Goal: Task Accomplishment & Management: Manage account settings

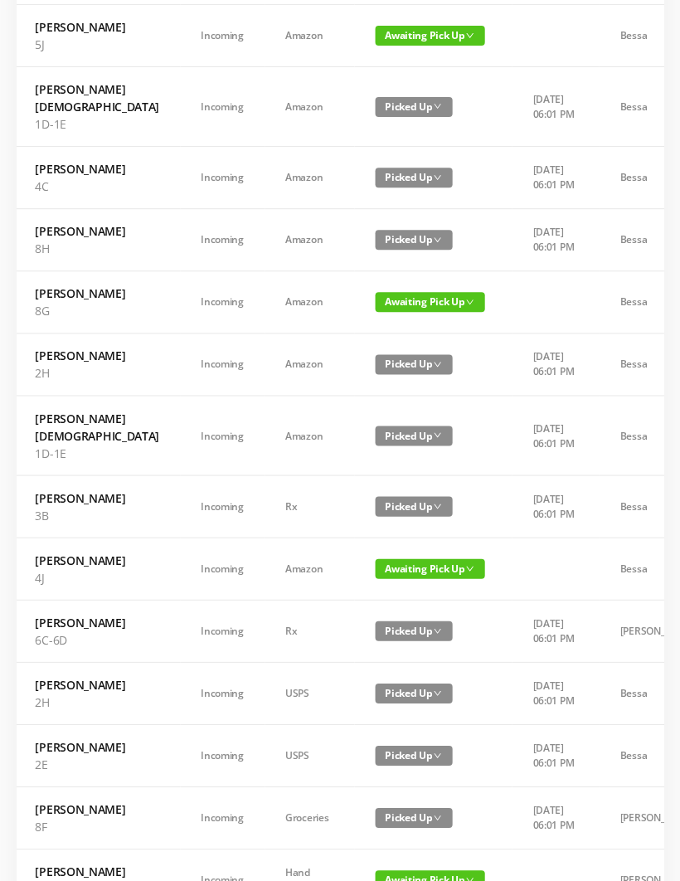
scroll to position [600, 0]
click at [418, 312] on span "Awaiting Pick Up" at bounding box center [429, 302] width 109 height 20
click at [388, 500] on link "Picked Up" at bounding box center [386, 500] width 108 height 27
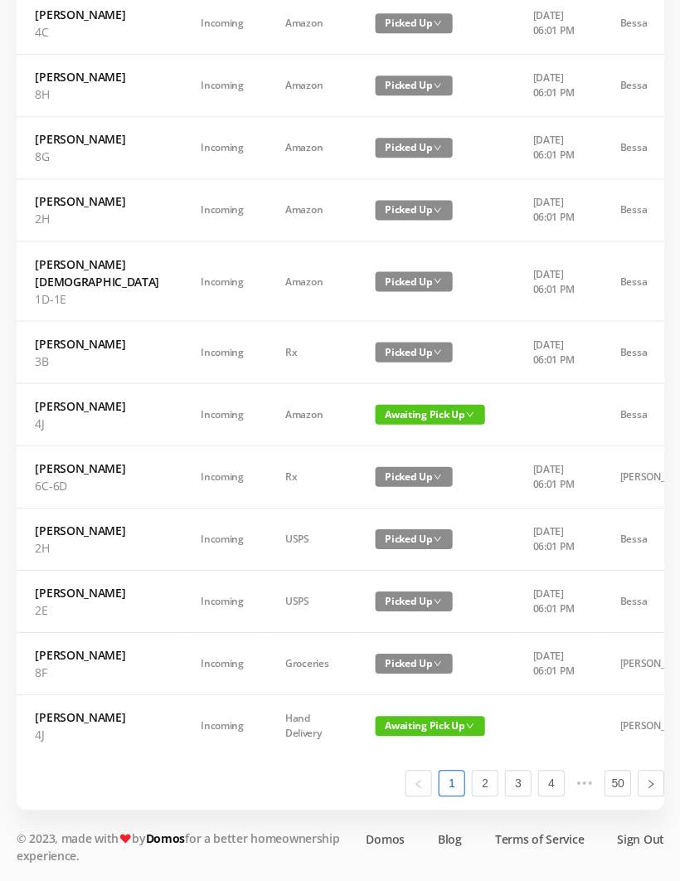
scroll to position [941, 0]
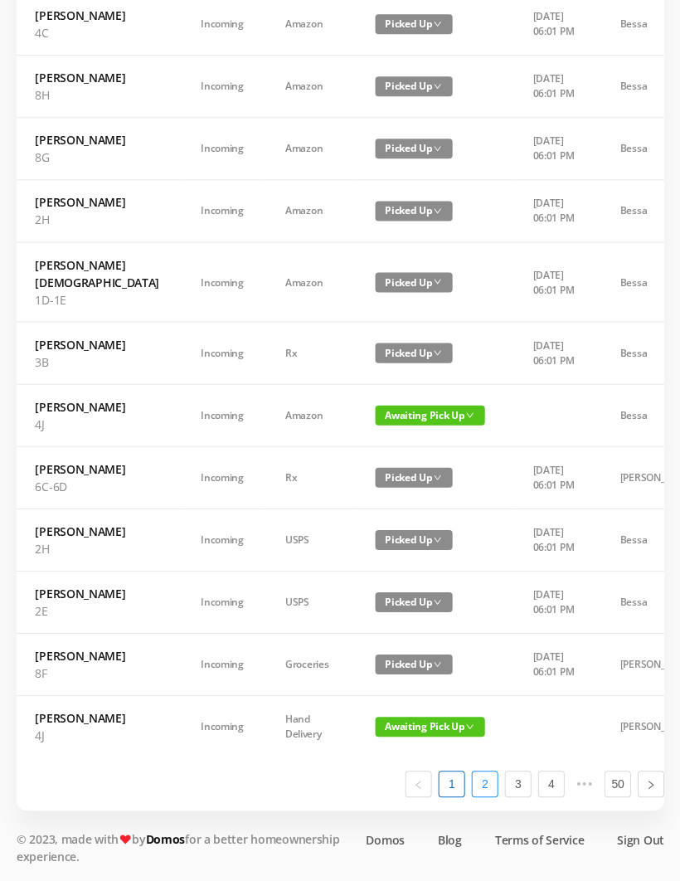
click at [483, 795] on link "2" at bounding box center [484, 783] width 25 height 25
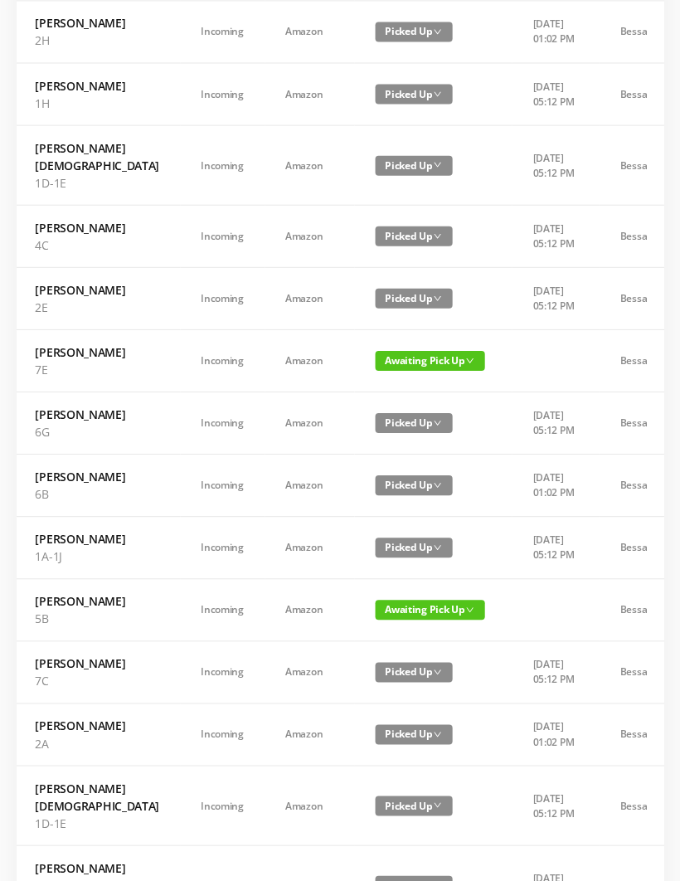
scroll to position [0, 0]
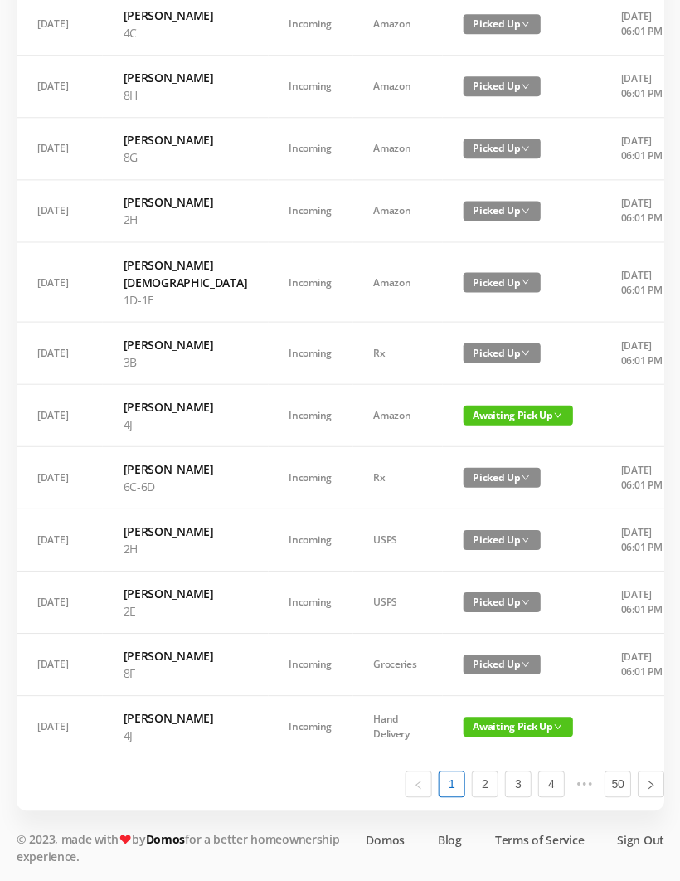
scroll to position [941, 0]
click at [463, 405] on span "Awaiting Pick Up" at bounding box center [517, 415] width 109 height 20
click at [460, 625] on link "Picked Up" at bounding box center [474, 638] width 108 height 27
click at [464, 736] on span "Awaiting Pick Up" at bounding box center [517, 726] width 109 height 20
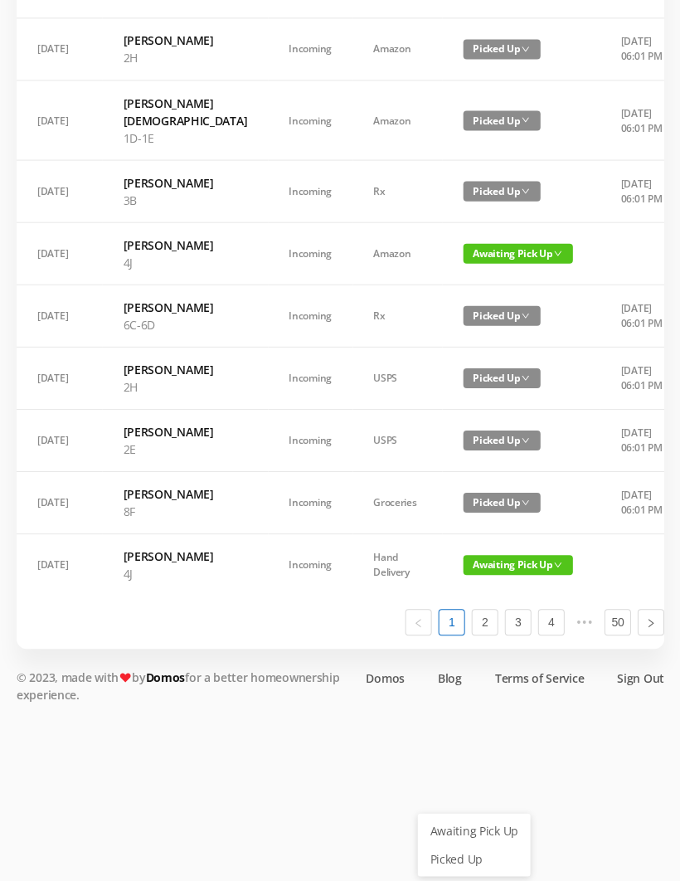
click at [469, 844] on link "Picked Up" at bounding box center [474, 857] width 108 height 27
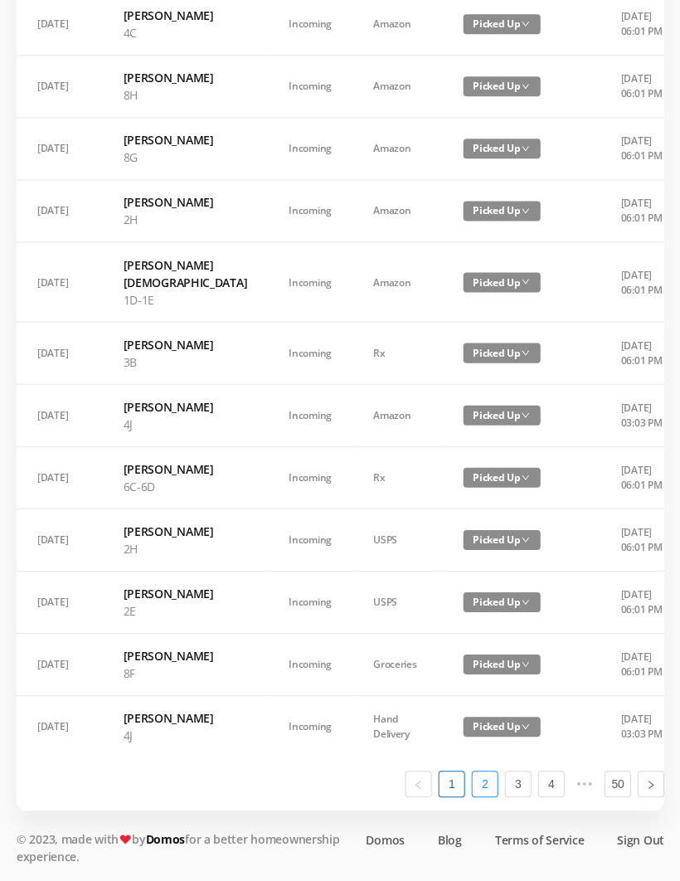
click at [497, 796] on li "2" at bounding box center [484, 783] width 27 height 27
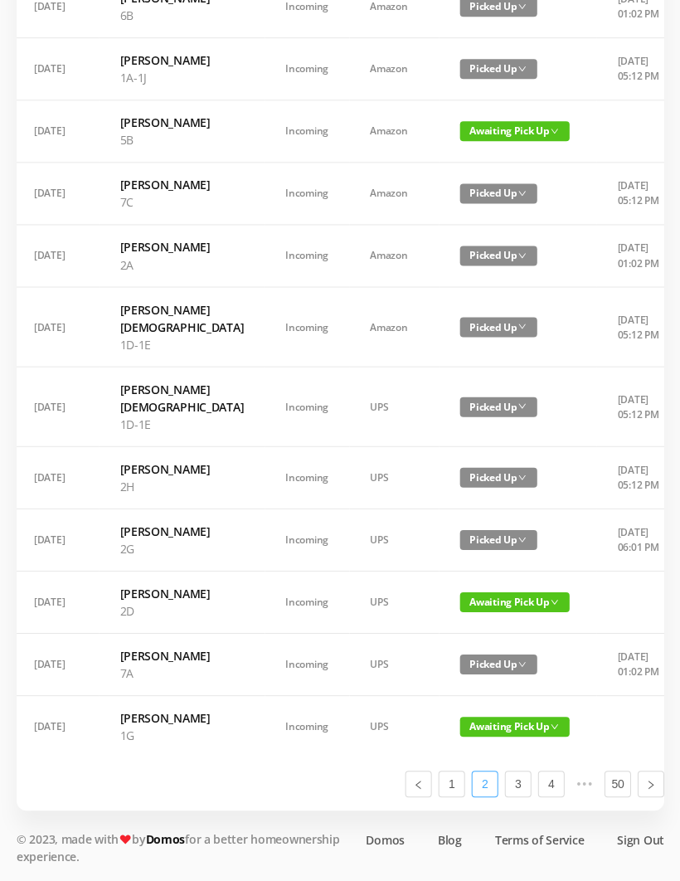
scroll to position [0, 2]
click at [461, 736] on span "Awaiting Pick Up" at bounding box center [515, 726] width 109 height 20
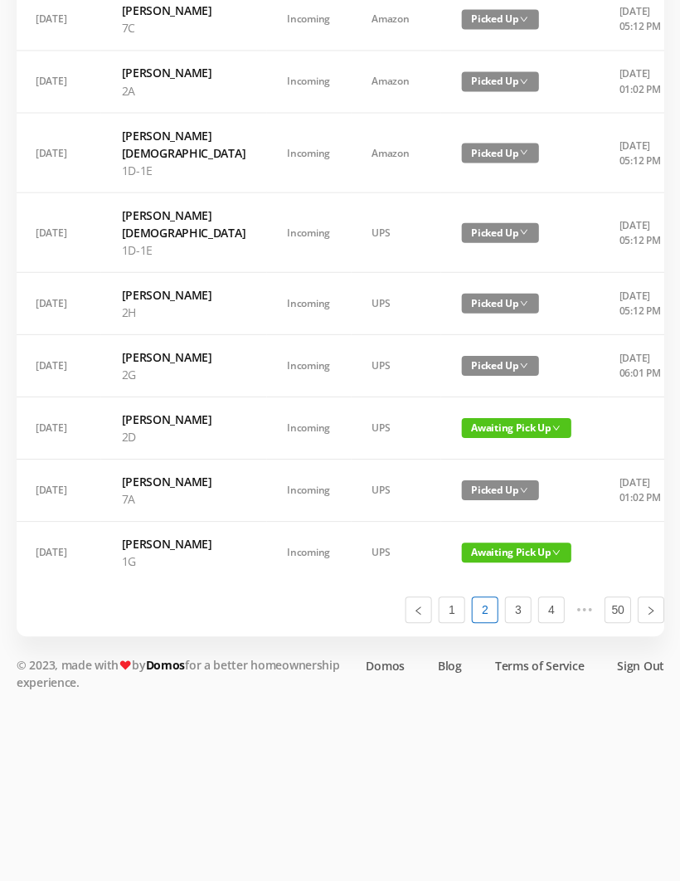
click at [603, 396] on td "[DATE] 06:01 PM" at bounding box center [641, 365] width 87 height 62
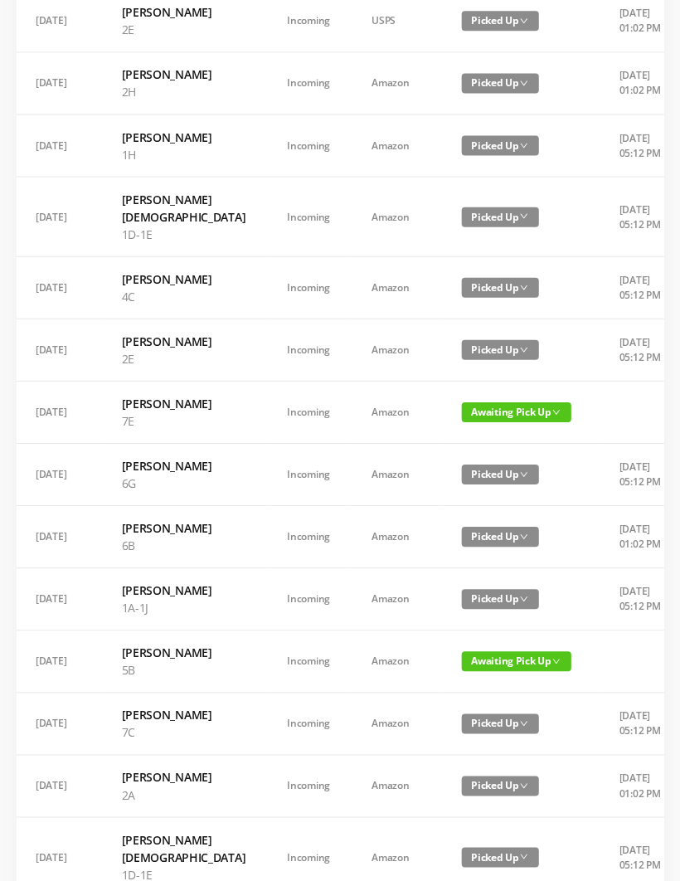
scroll to position [464, 1]
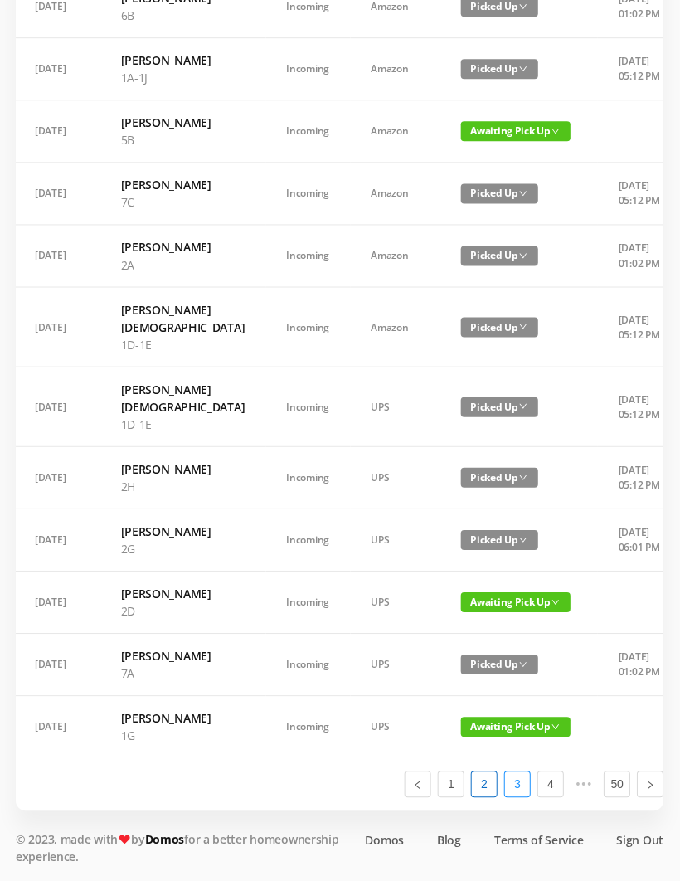
click at [526, 795] on link "3" at bounding box center [517, 783] width 25 height 25
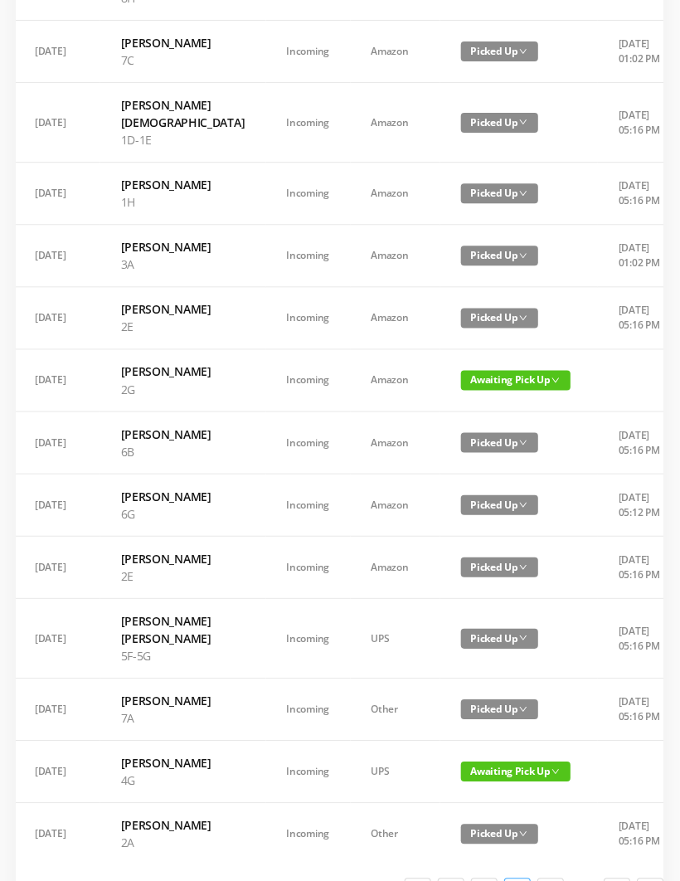
scroll to position [630, 0]
click at [468, 389] on span "Awaiting Pick Up" at bounding box center [515, 379] width 109 height 20
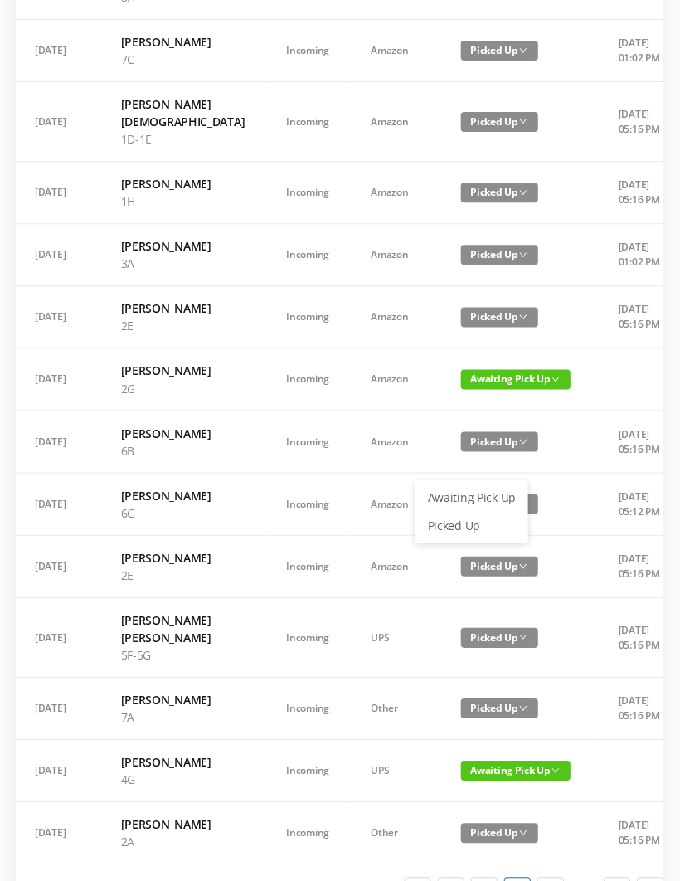
click at [458, 519] on link "Picked Up" at bounding box center [472, 525] width 108 height 27
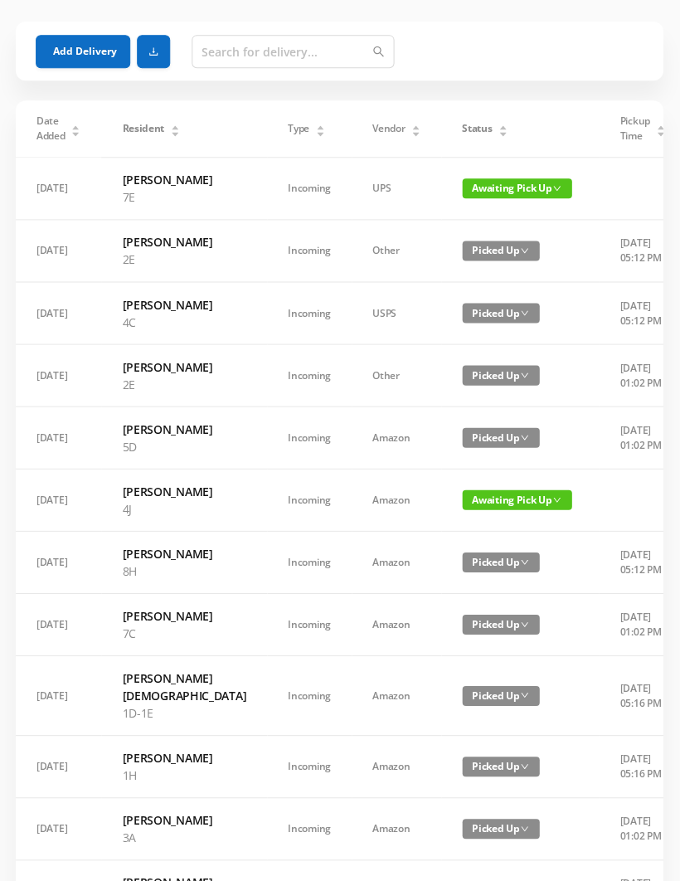
scroll to position [57, 0]
click at [477, 508] on span "Awaiting Pick Up" at bounding box center [517, 499] width 109 height 20
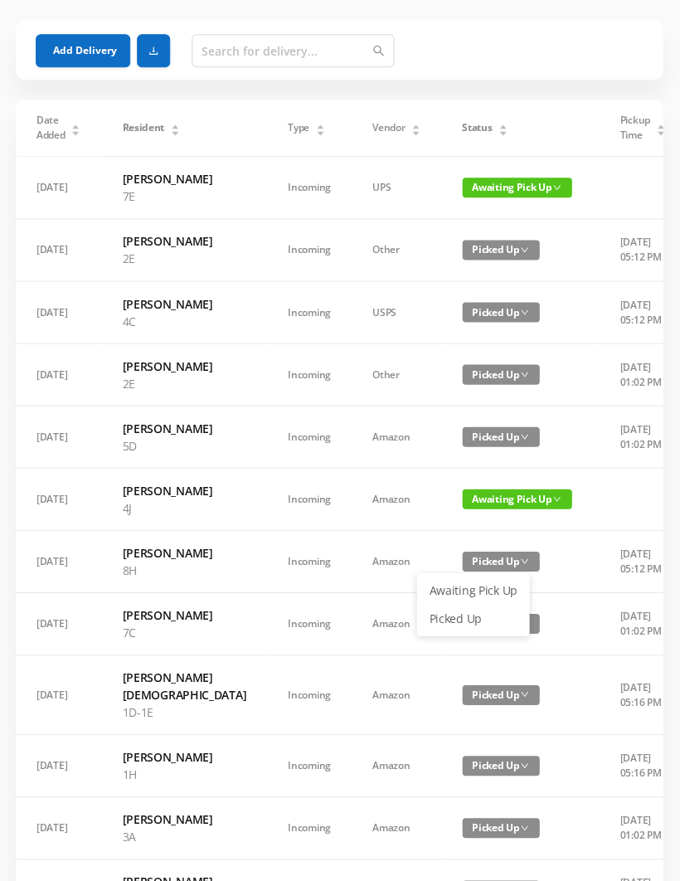
click at [474, 618] on link "Picked Up" at bounding box center [474, 618] width 108 height 27
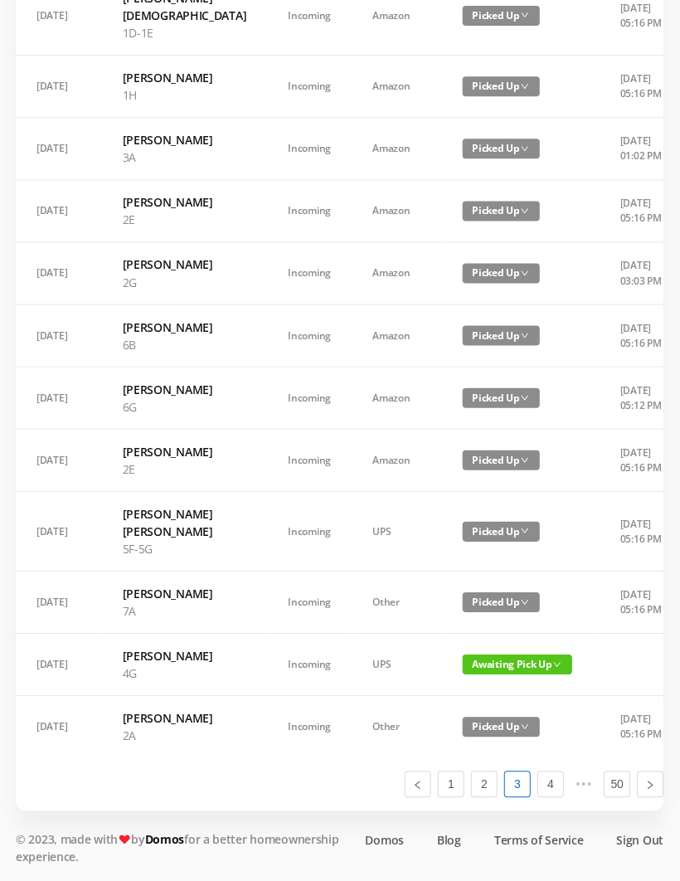
scroll to position [802, 0]
click at [561, 795] on link "4" at bounding box center [550, 783] width 25 height 25
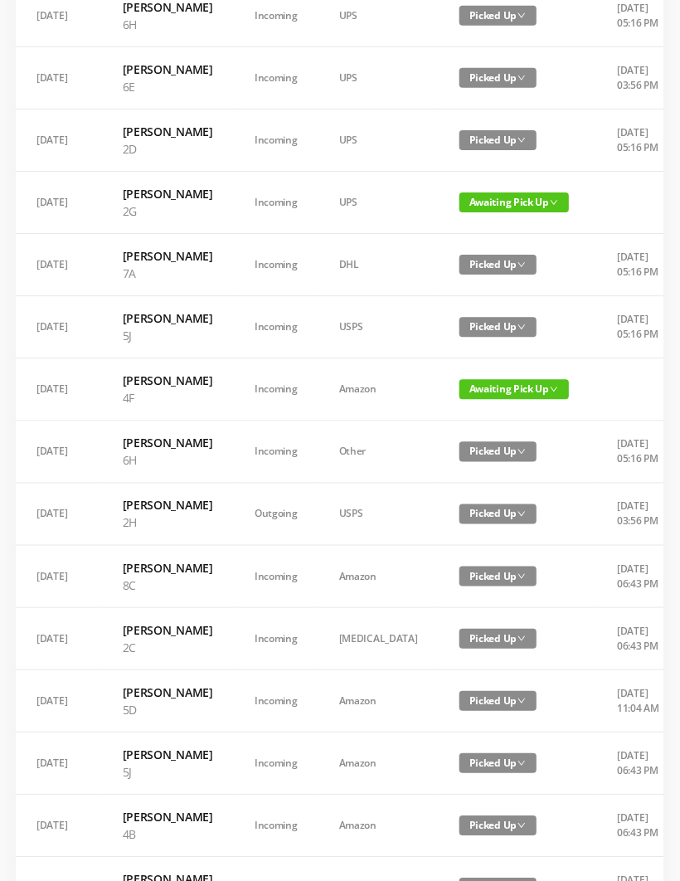
scroll to position [478, 0]
click at [492, 212] on span "Awaiting Pick Up" at bounding box center [513, 202] width 109 height 20
click at [465, 338] on link "Picked Up" at bounding box center [474, 348] width 108 height 27
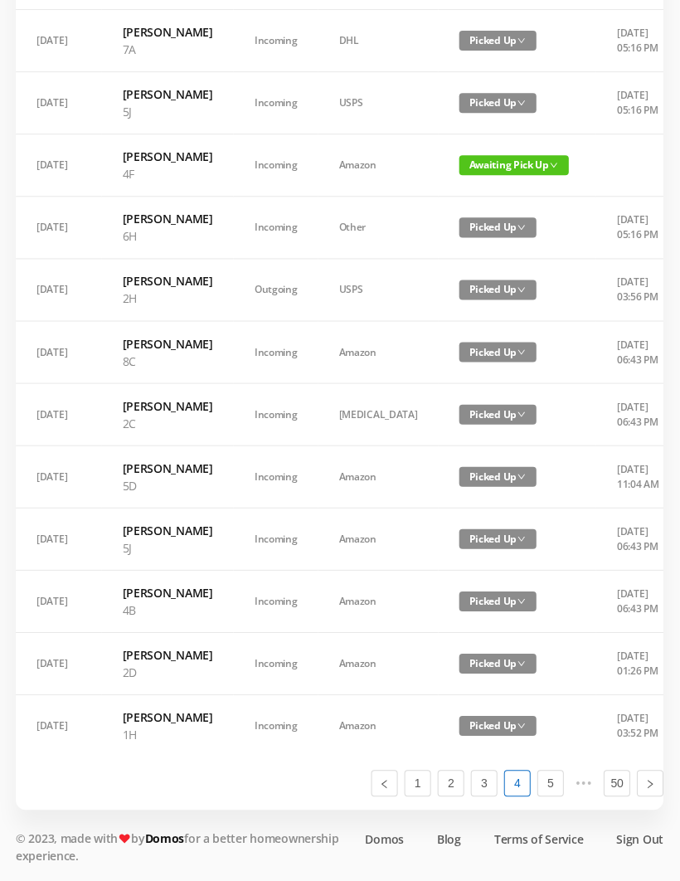
scroll to position [924, 0]
click at [417, 795] on link "1" at bounding box center [418, 783] width 25 height 25
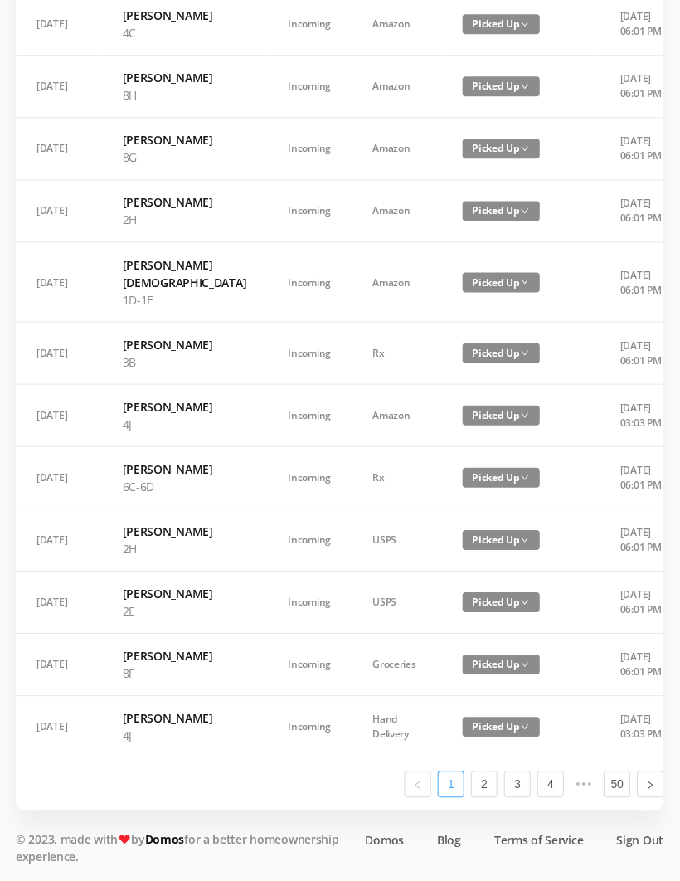
scroll to position [941, 0]
